Goal: Task Accomplishment & Management: Manage account settings

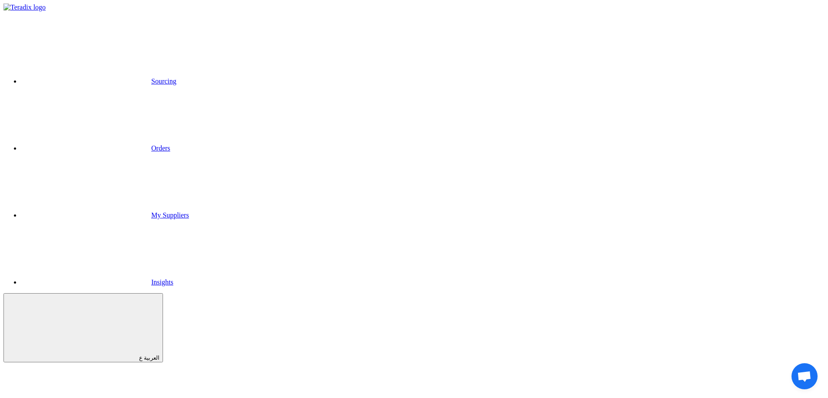
click at [176, 77] on link "Sourcing" at bounding box center [99, 80] width 156 height 7
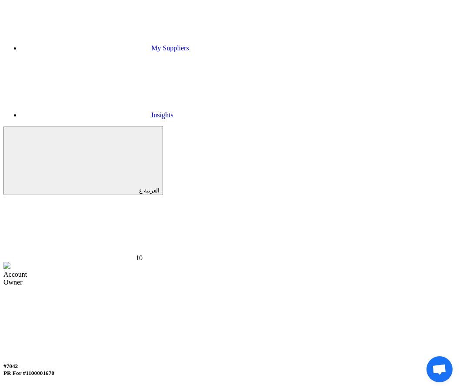
scroll to position [132, 0]
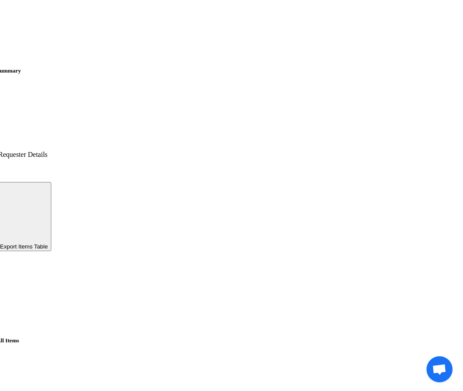
scroll to position [772, 0]
